Goal: Task Accomplishment & Management: Complete application form

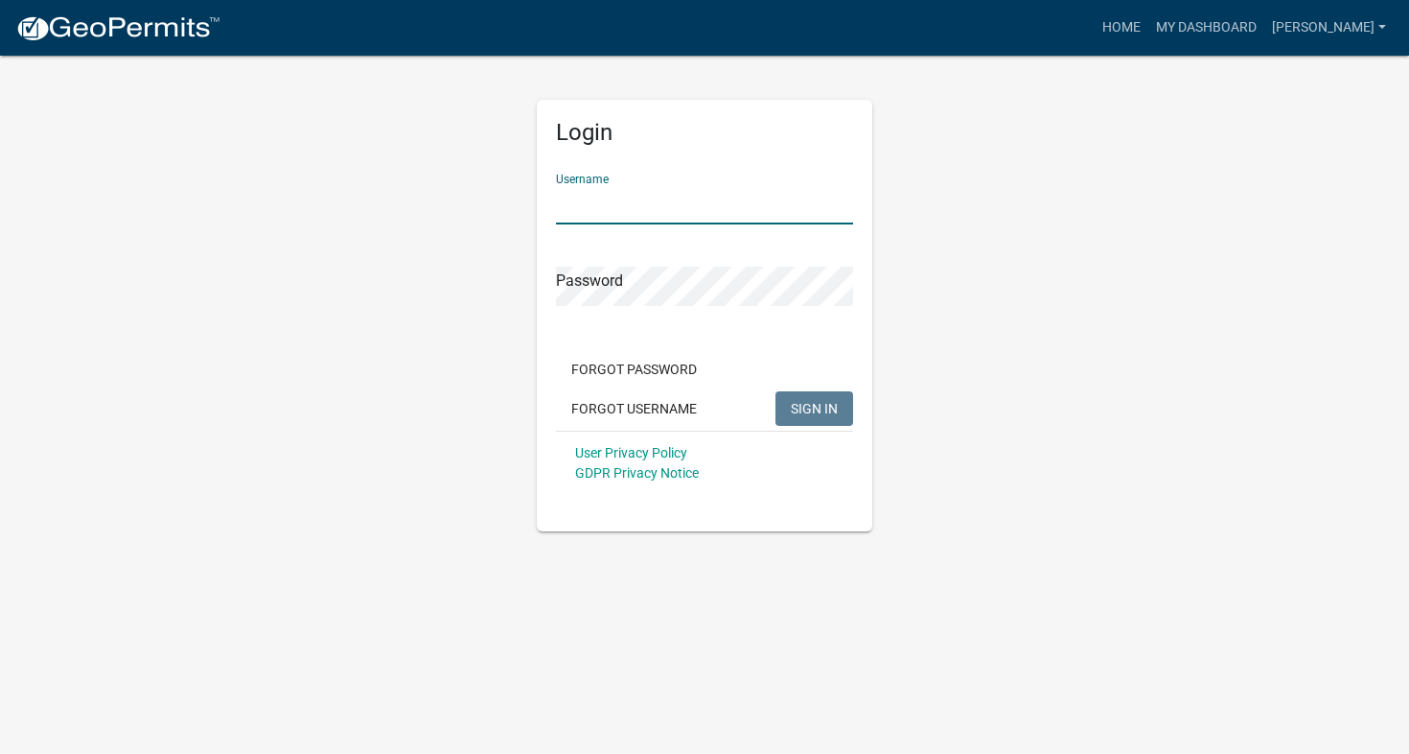
type input "[PERSON_NAME]"
click at [814, 407] on button "SIGN IN" at bounding box center [815, 408] width 78 height 35
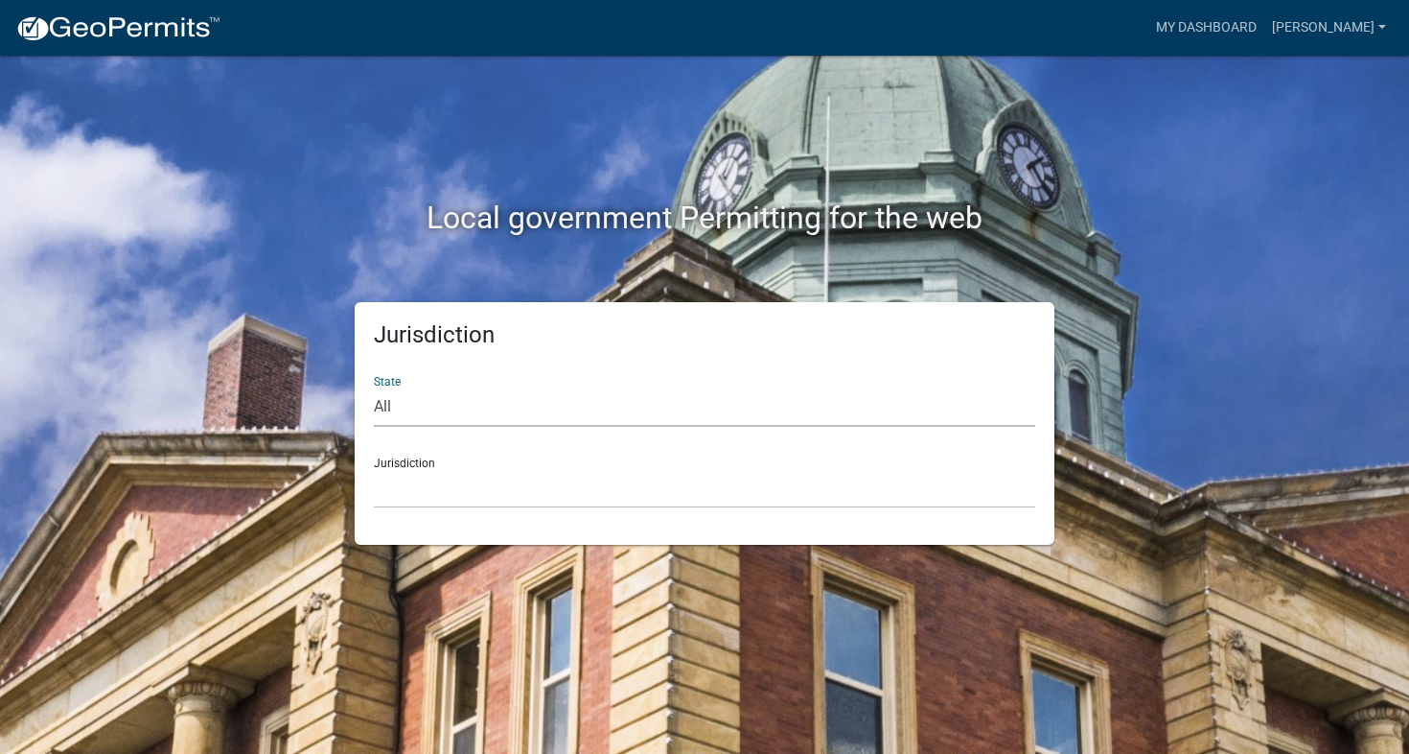
select select "[US_STATE]"
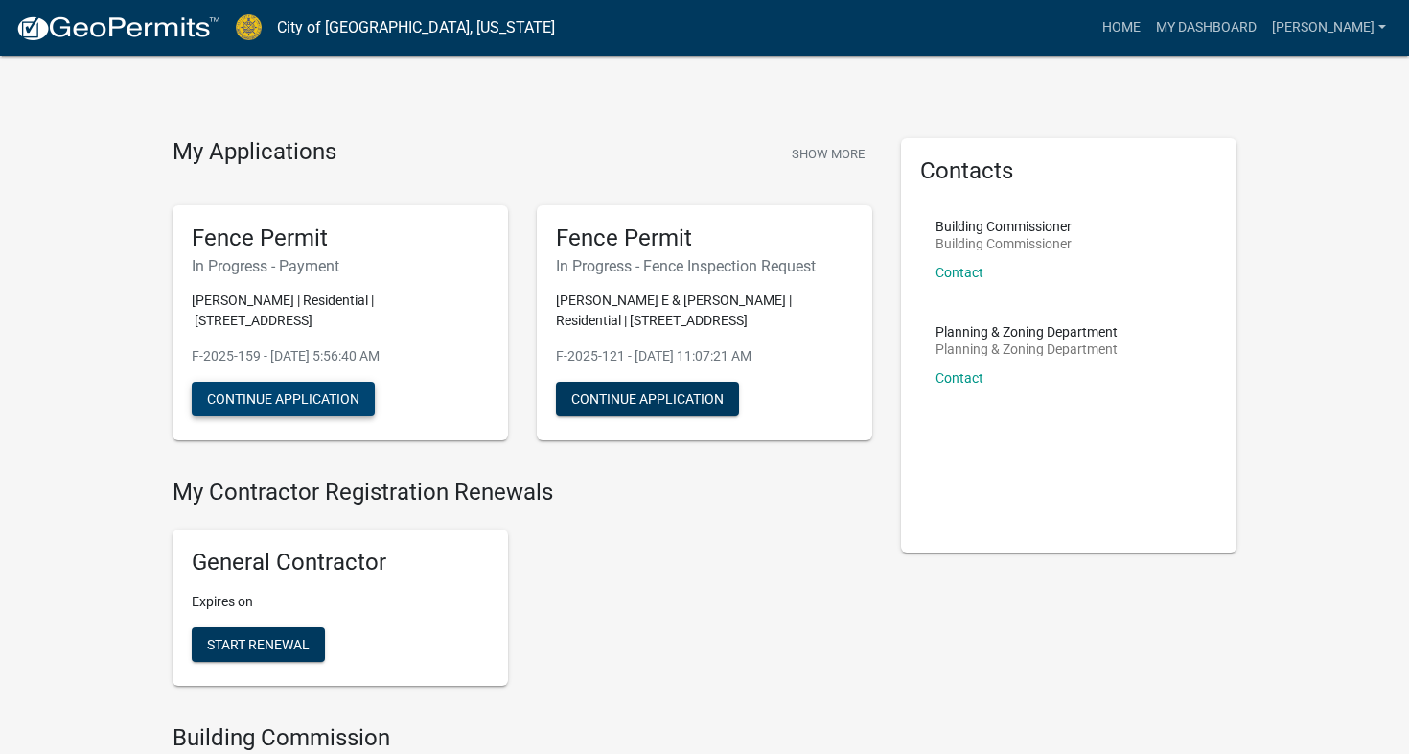
click at [317, 396] on button "Continue Application" at bounding box center [283, 399] width 183 height 35
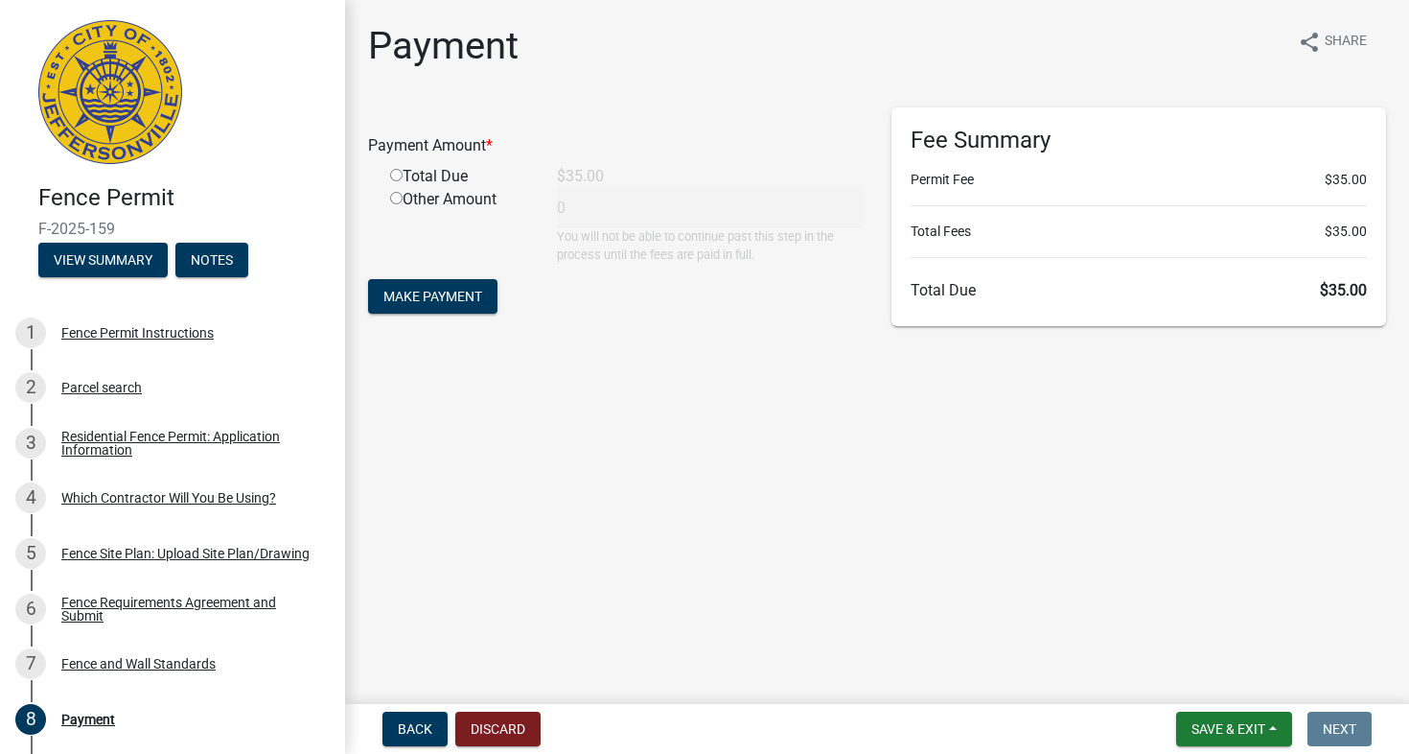
click at [397, 179] on input "radio" at bounding box center [396, 175] width 12 height 12
radio input "true"
type input "35"
click at [447, 299] on span "Make Payment" at bounding box center [433, 296] width 99 height 15
